Goal: Task Accomplishment & Management: Complete application form

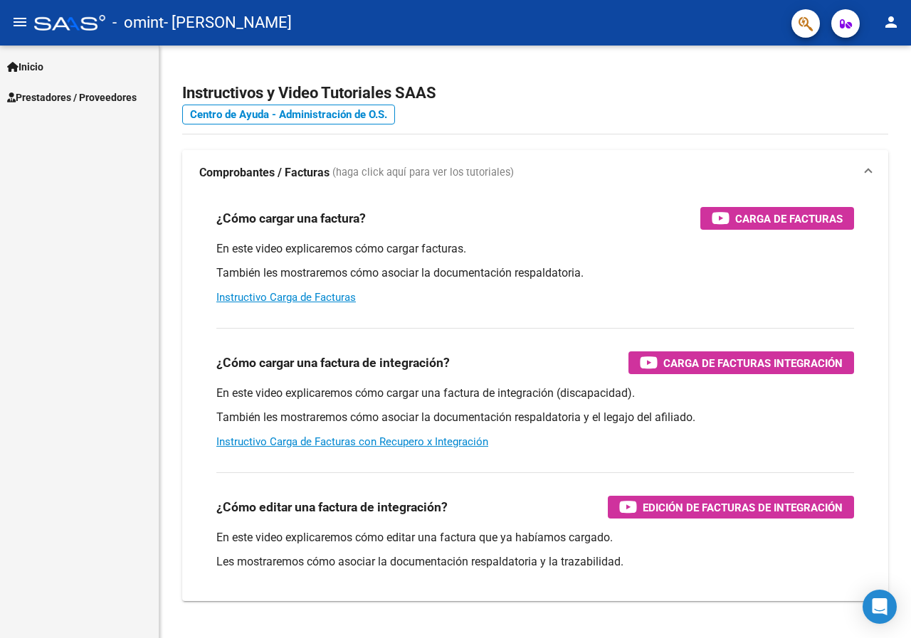
click at [65, 95] on span "Prestadores / Proveedores" at bounding box center [72, 98] width 130 height 16
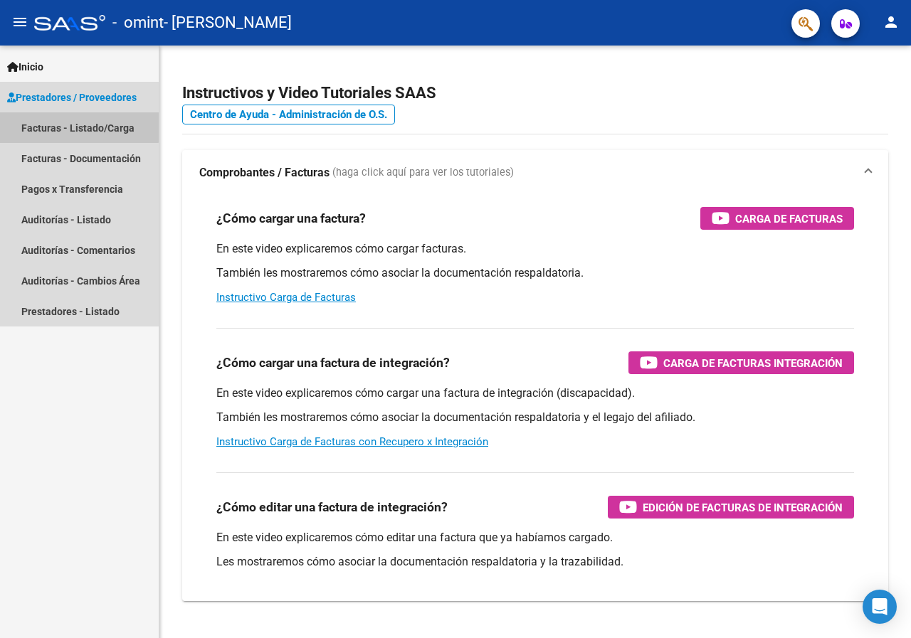
click at [70, 123] on link "Facturas - Listado/Carga" at bounding box center [79, 127] width 159 height 31
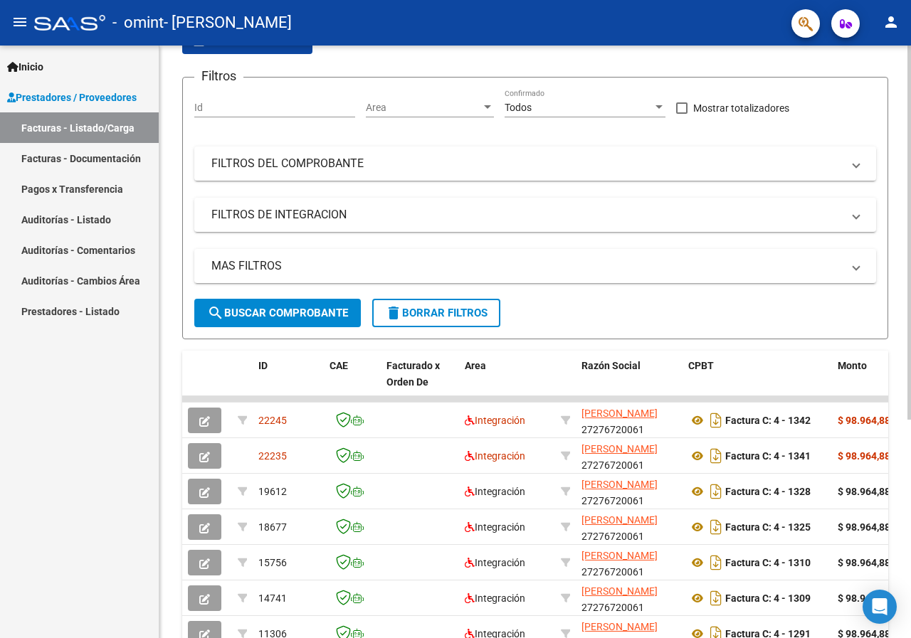
scroll to position [142, 0]
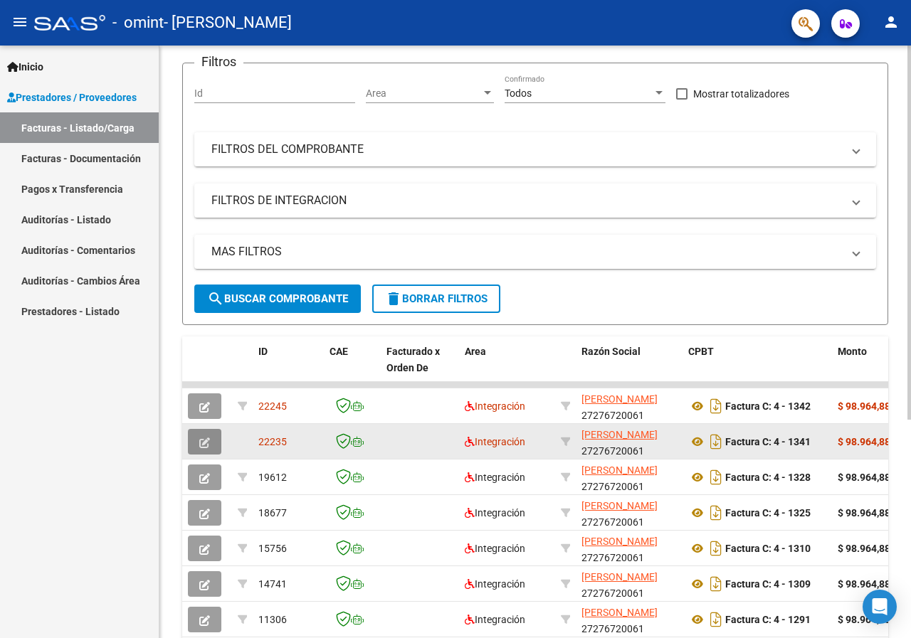
click at [204, 442] on icon "button" at bounding box center [204, 443] width 11 height 11
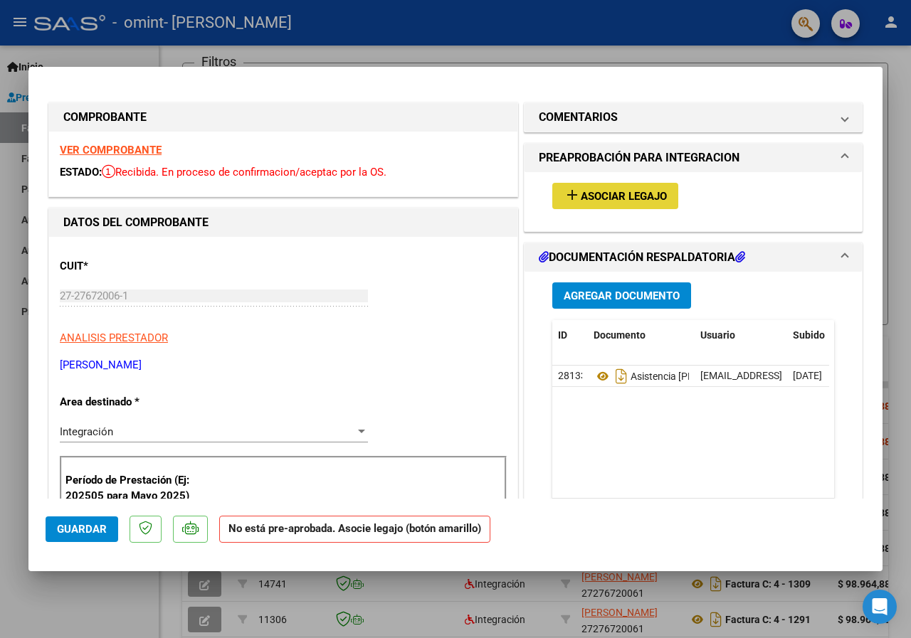
click at [599, 199] on span "Asociar Legajo" at bounding box center [624, 196] width 86 height 13
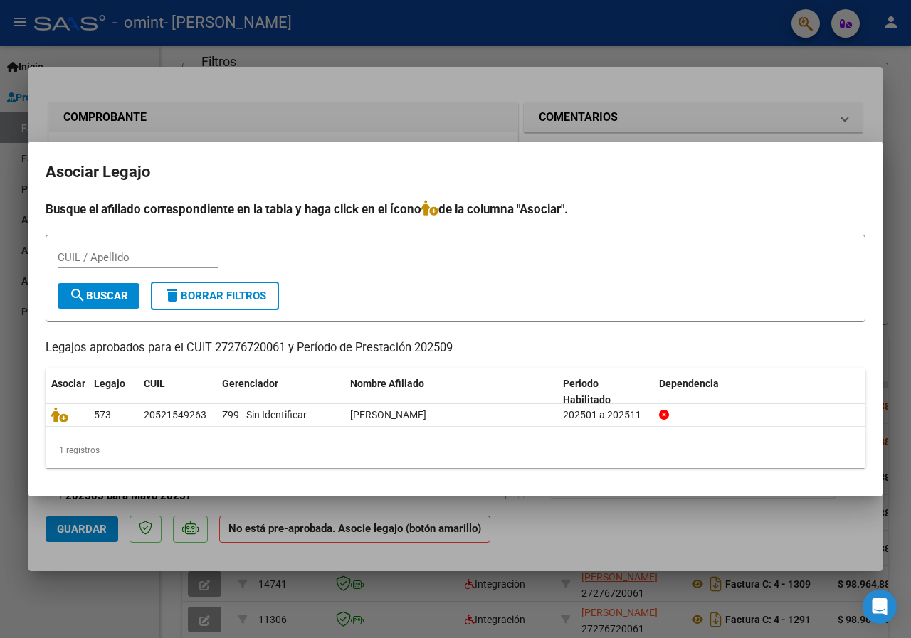
click at [624, 11] on div at bounding box center [455, 319] width 911 height 638
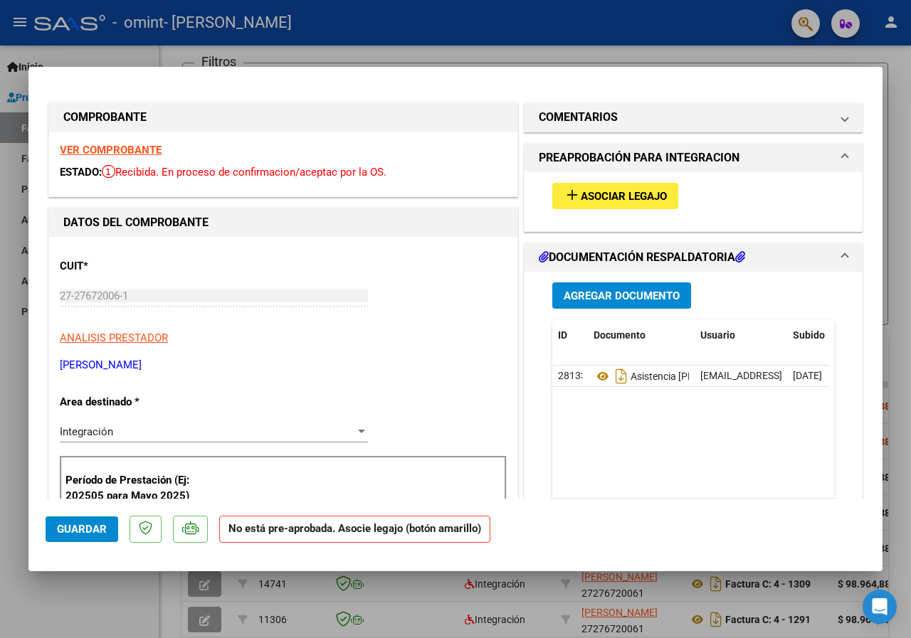
click at [642, 34] on div at bounding box center [455, 319] width 911 height 638
type input "$ 0,00"
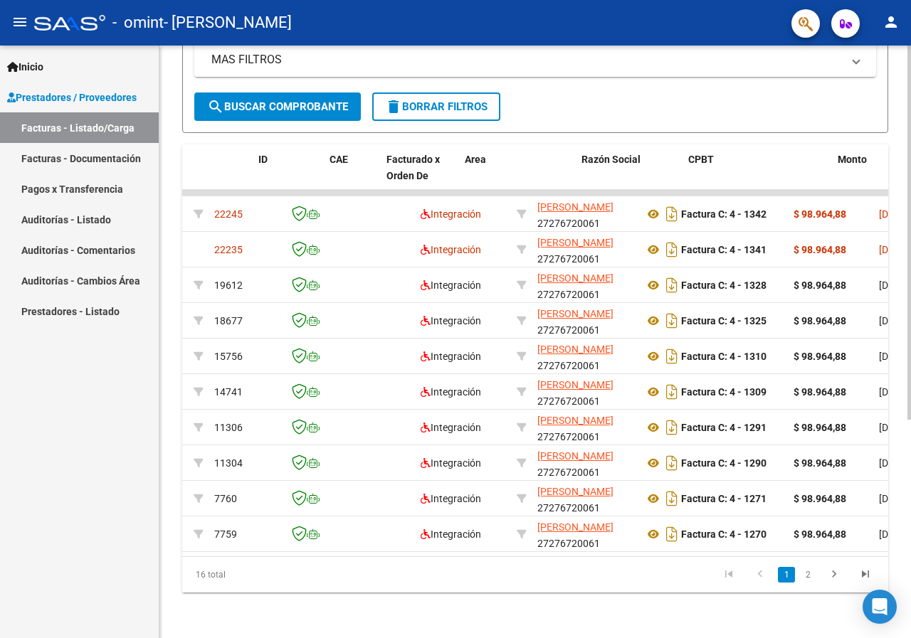
scroll to position [0, 0]
